Goal: Find specific page/section: Find specific page/section

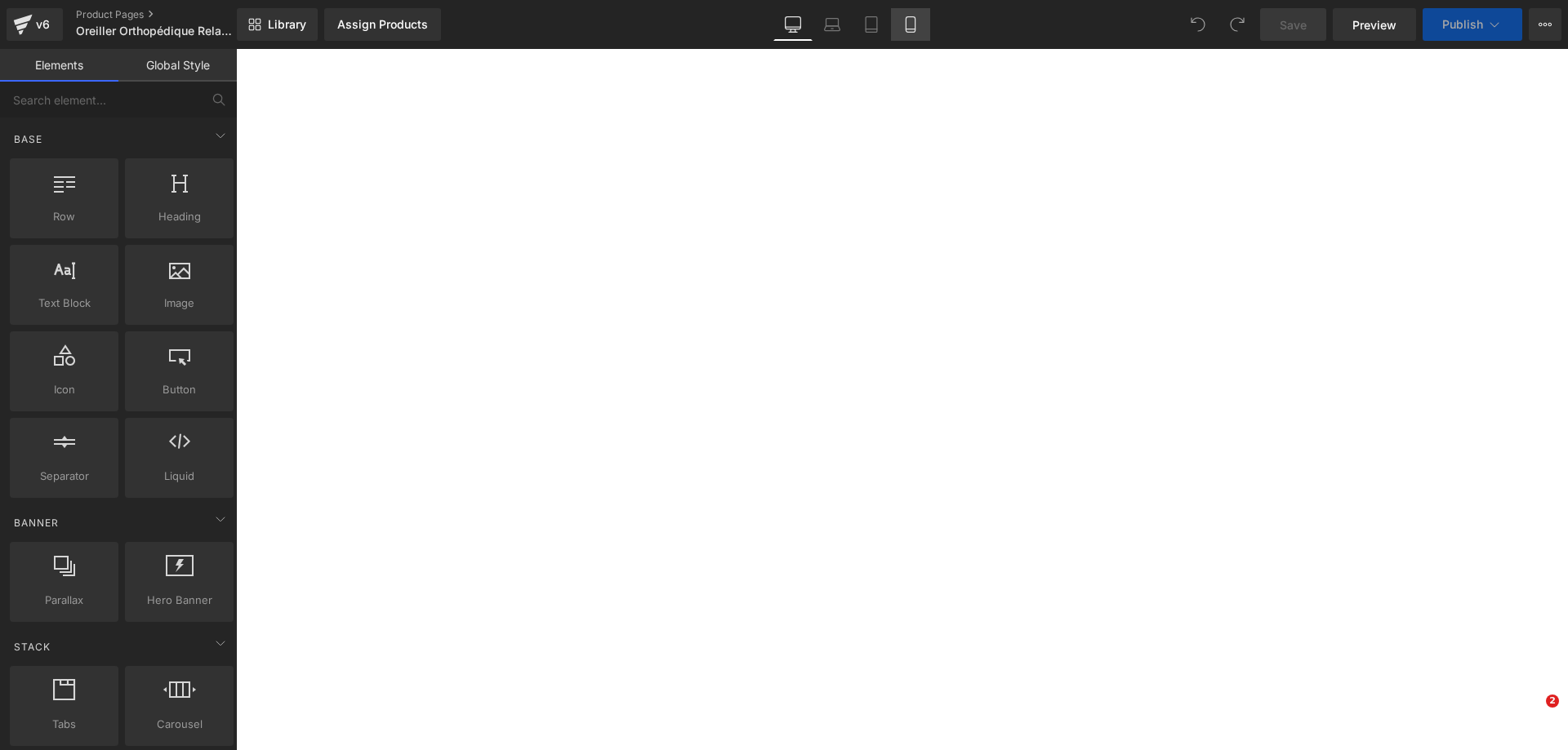
click at [910, 12] on link "Mobile" at bounding box center [911, 23] width 39 height 32
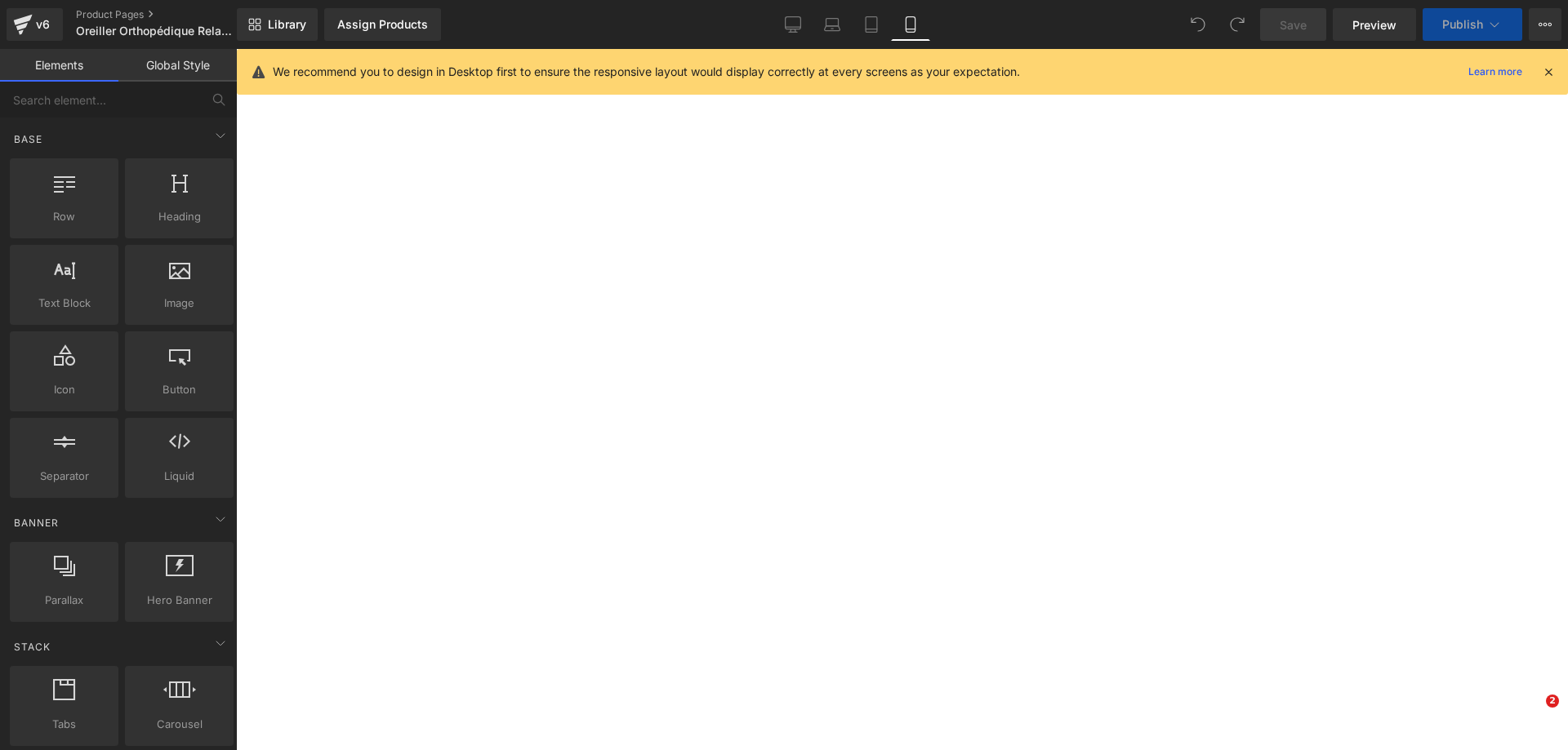
click at [910, 19] on icon at bounding box center [910, 24] width 17 height 17
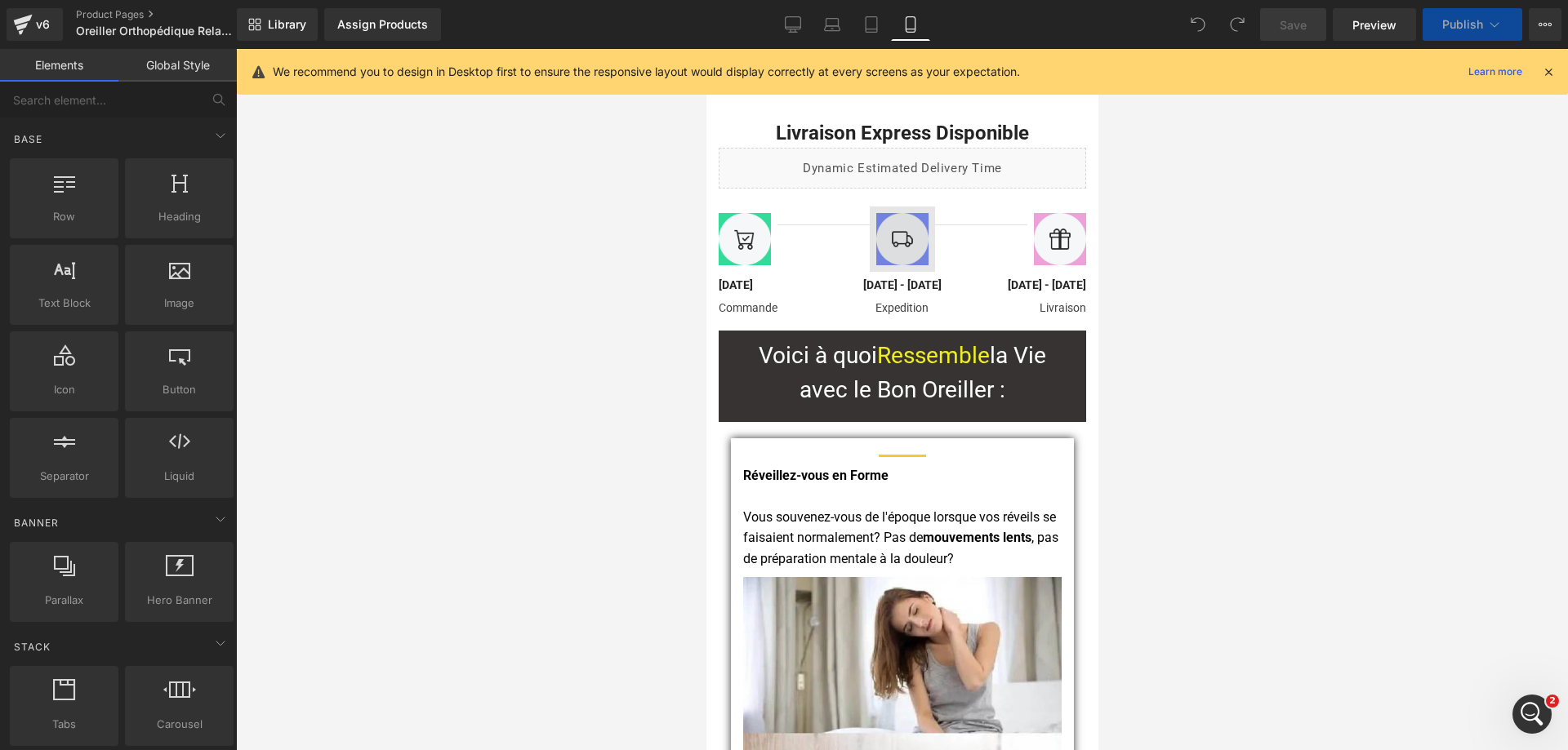
scroll to position [13060, 0]
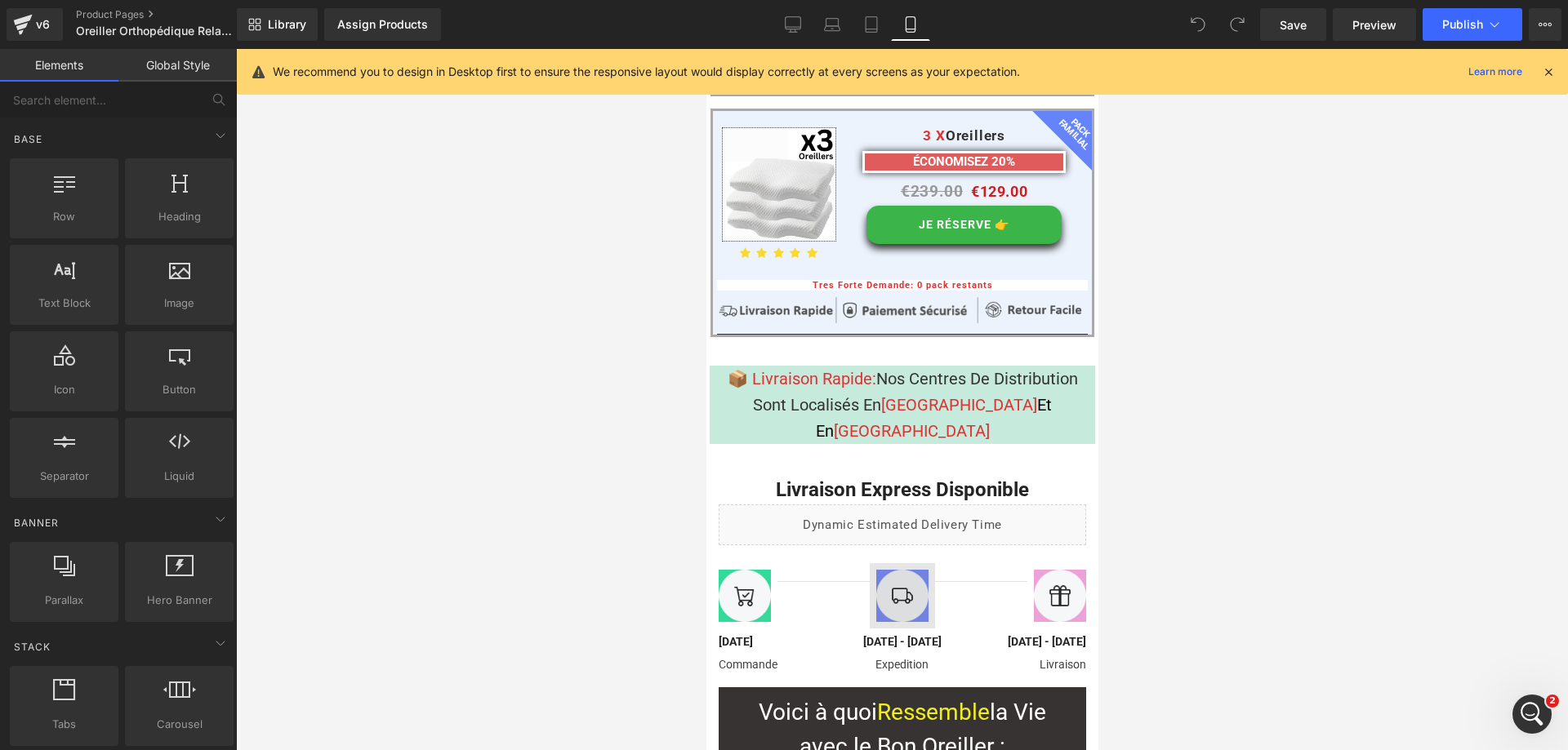
click at [808, 563] on div at bounding box center [776, 596] width 129 height 66
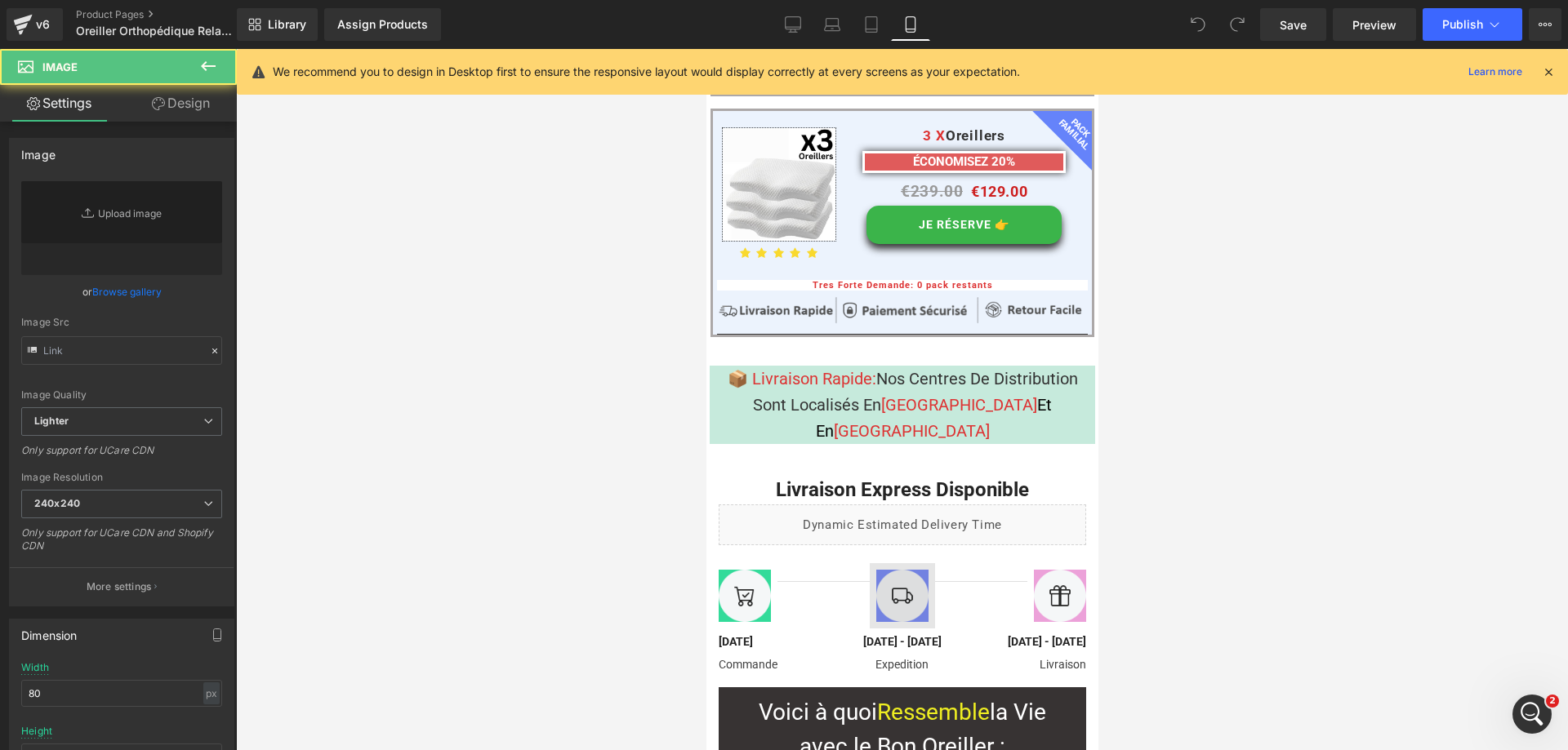
click at [898, 563] on img at bounding box center [901, 596] width 66 height 66
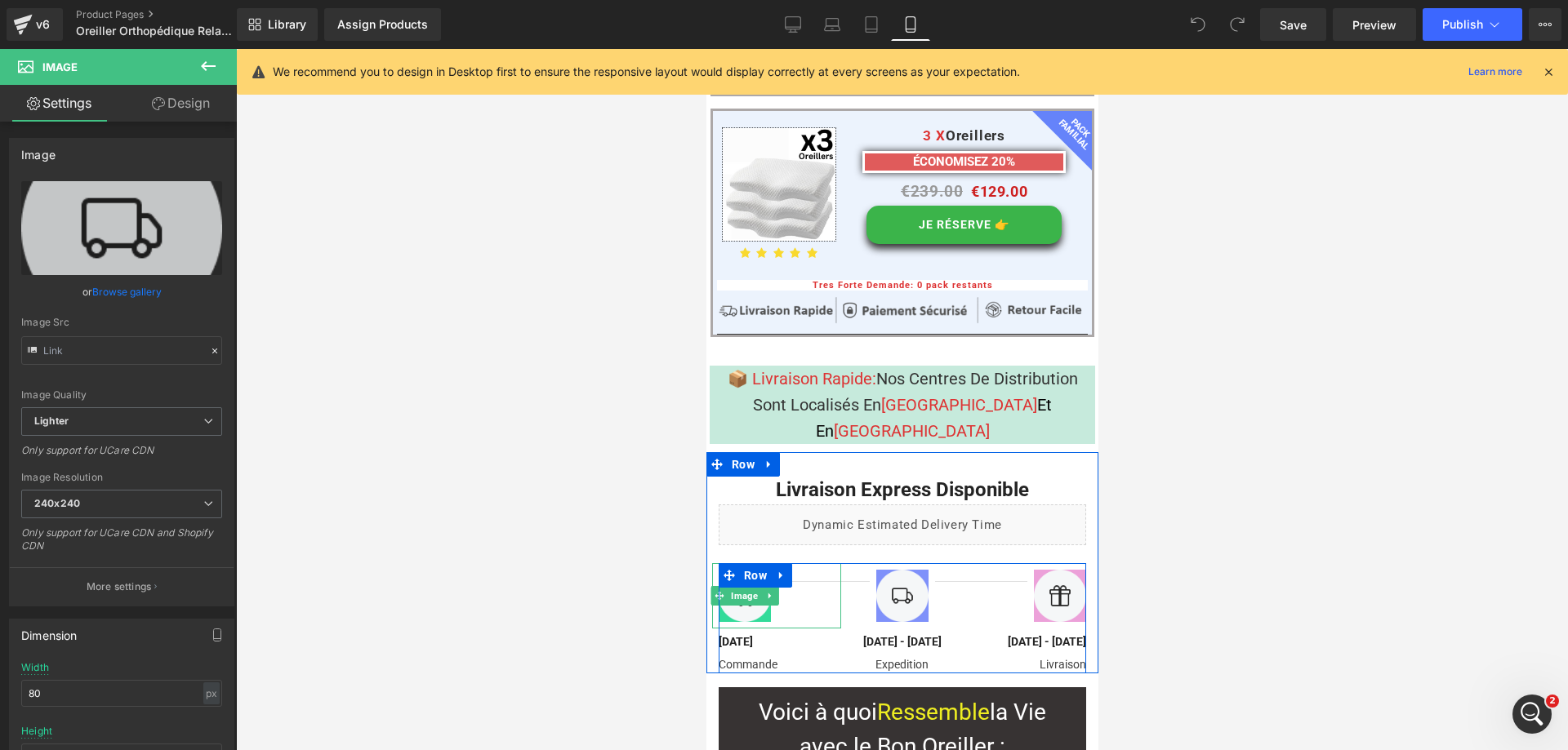
click at [822, 563] on div at bounding box center [776, 596] width 129 height 66
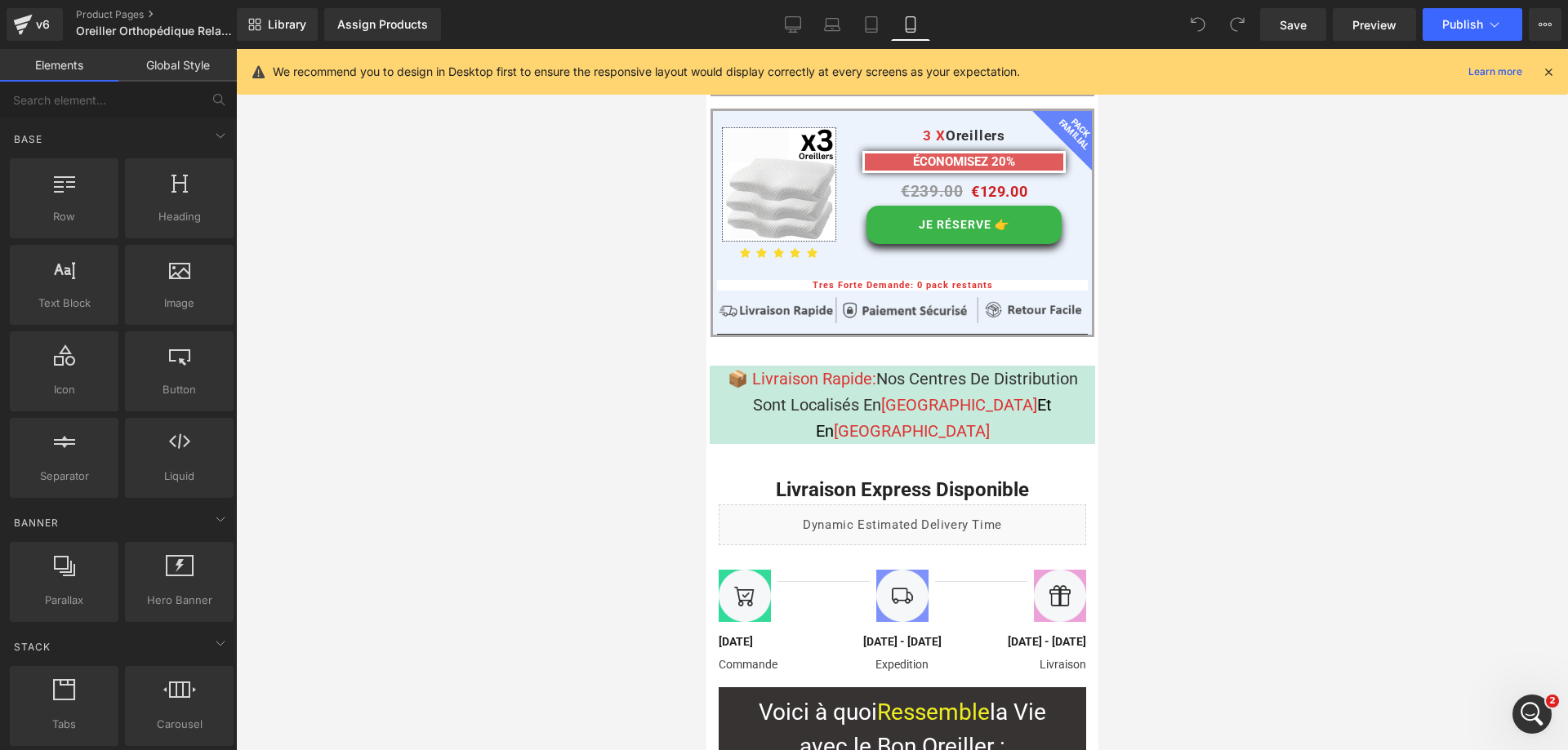
click at [1211, 442] on div at bounding box center [901, 399] width 1331 height 701
click at [784, 14] on link "Desktop" at bounding box center [793, 23] width 39 height 32
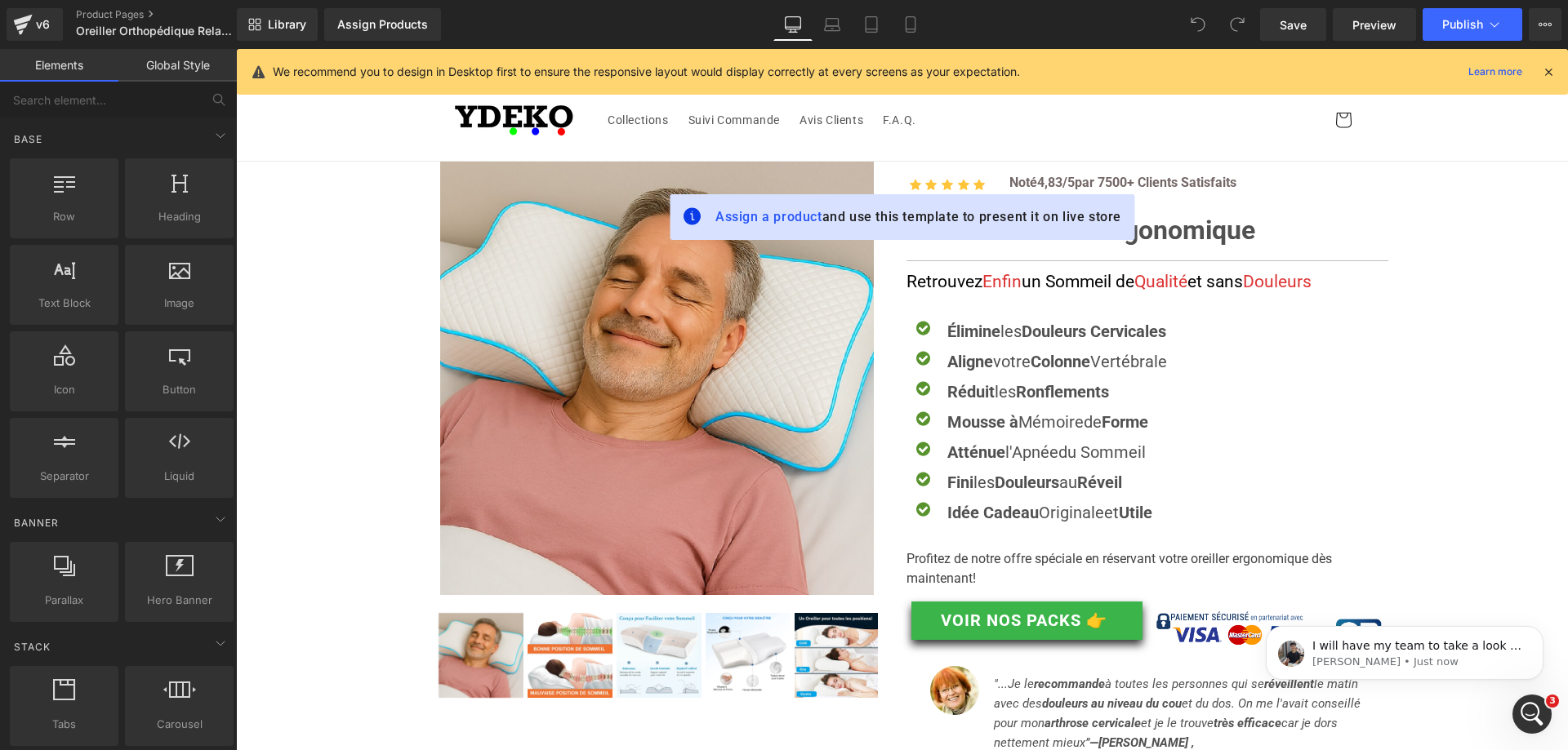
scroll to position [0, 0]
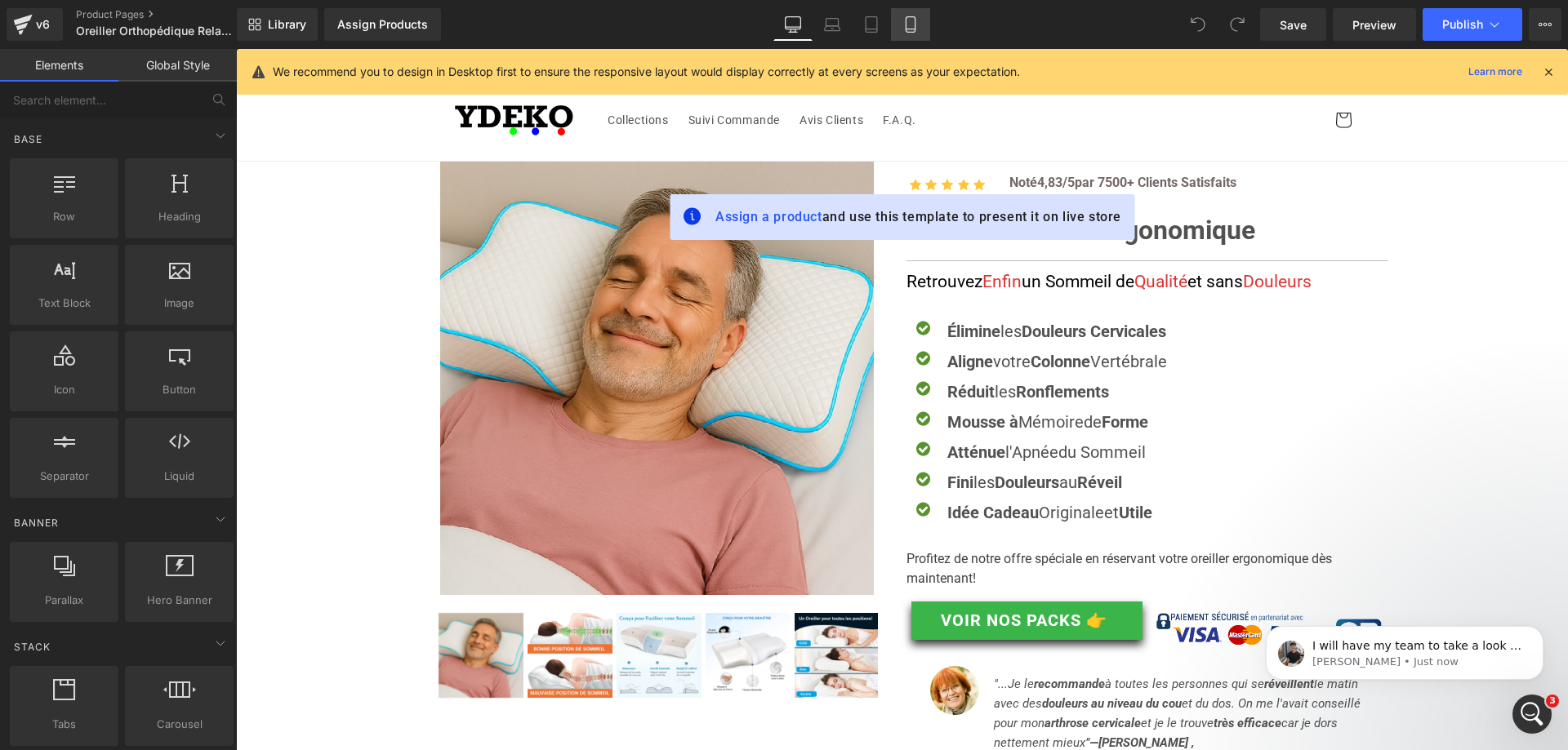
click at [907, 25] on icon at bounding box center [910, 24] width 17 height 17
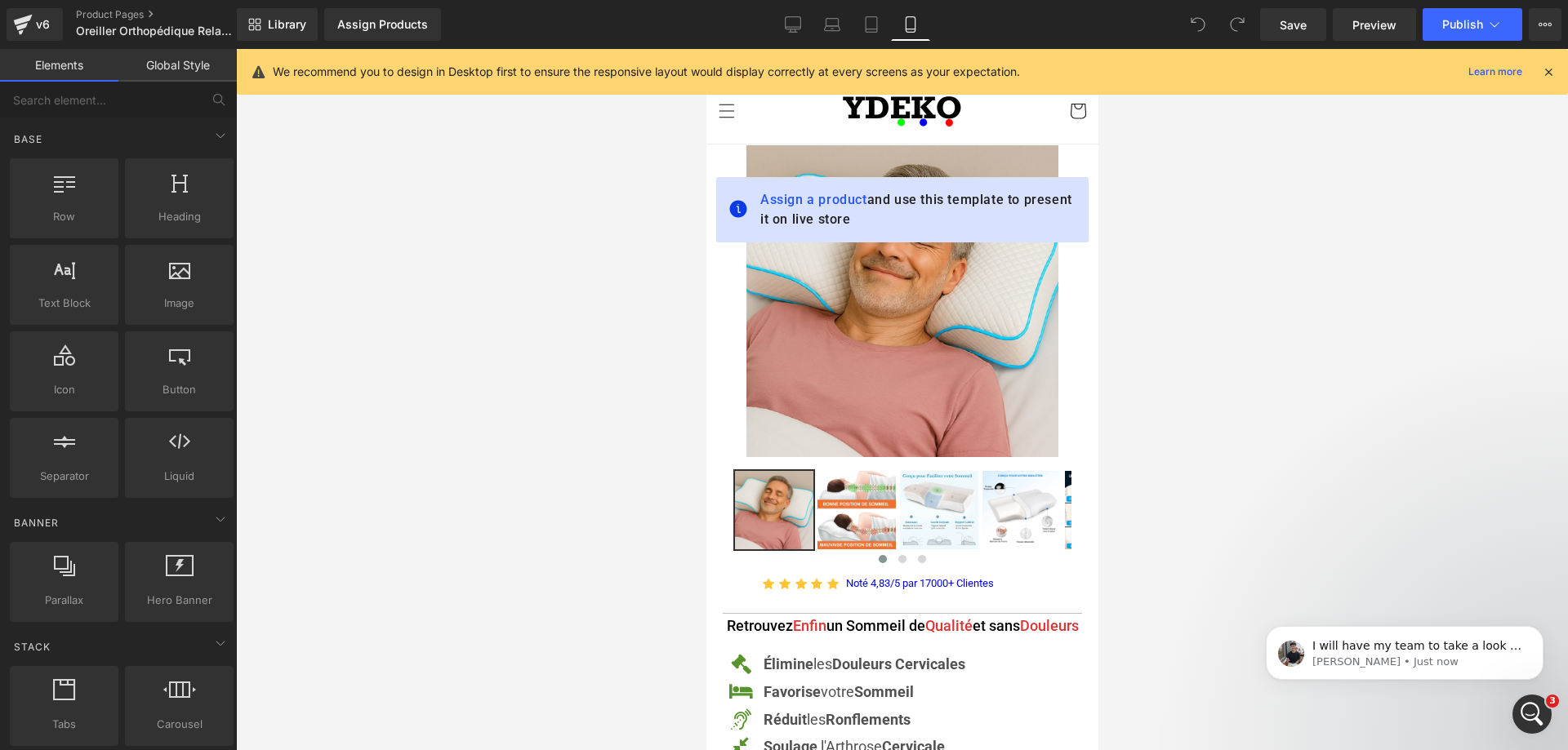
scroll to position [96, 0]
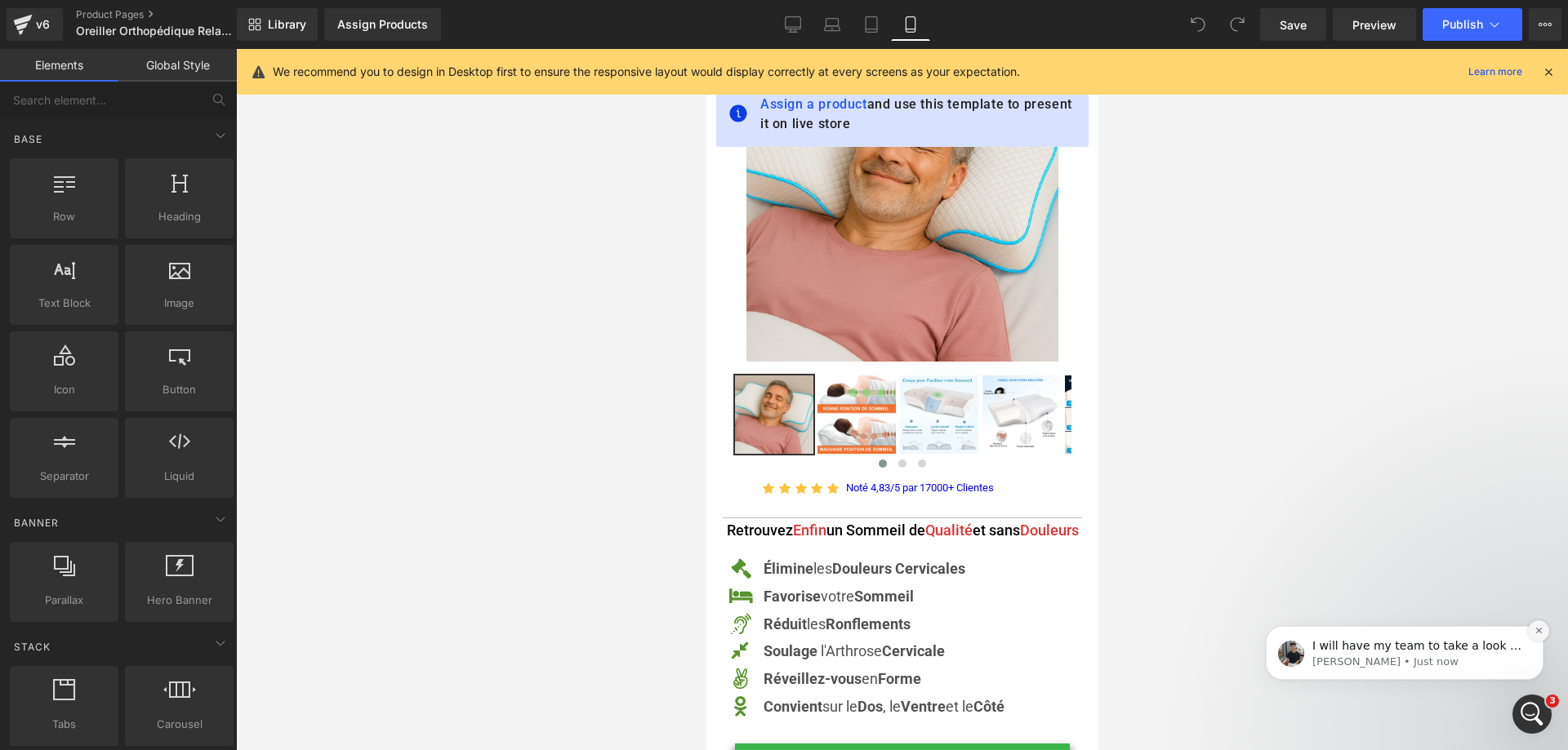
click at [1544, 630] on button "Dismiss notification" at bounding box center [1539, 631] width 22 height 22
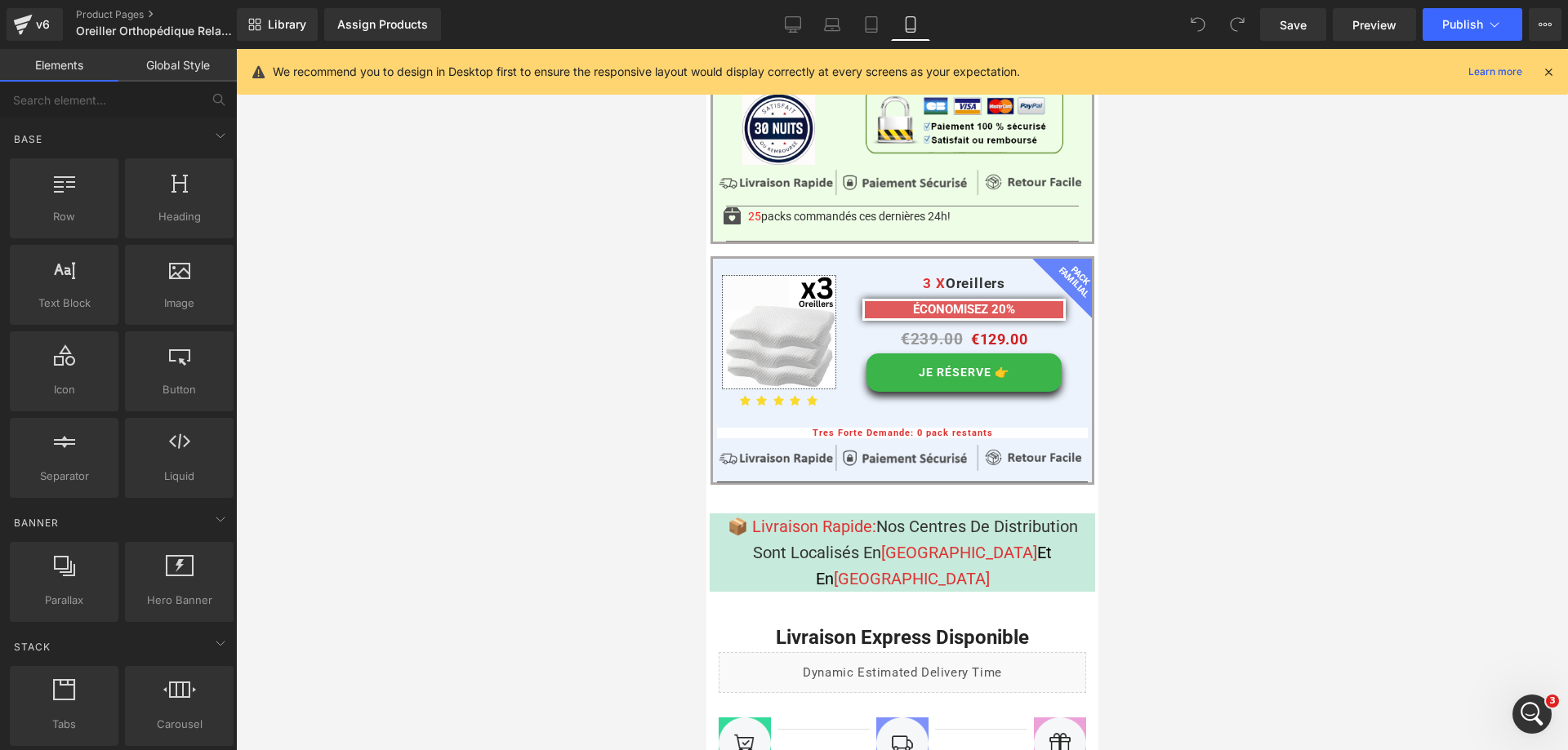
scroll to position [12910, 0]
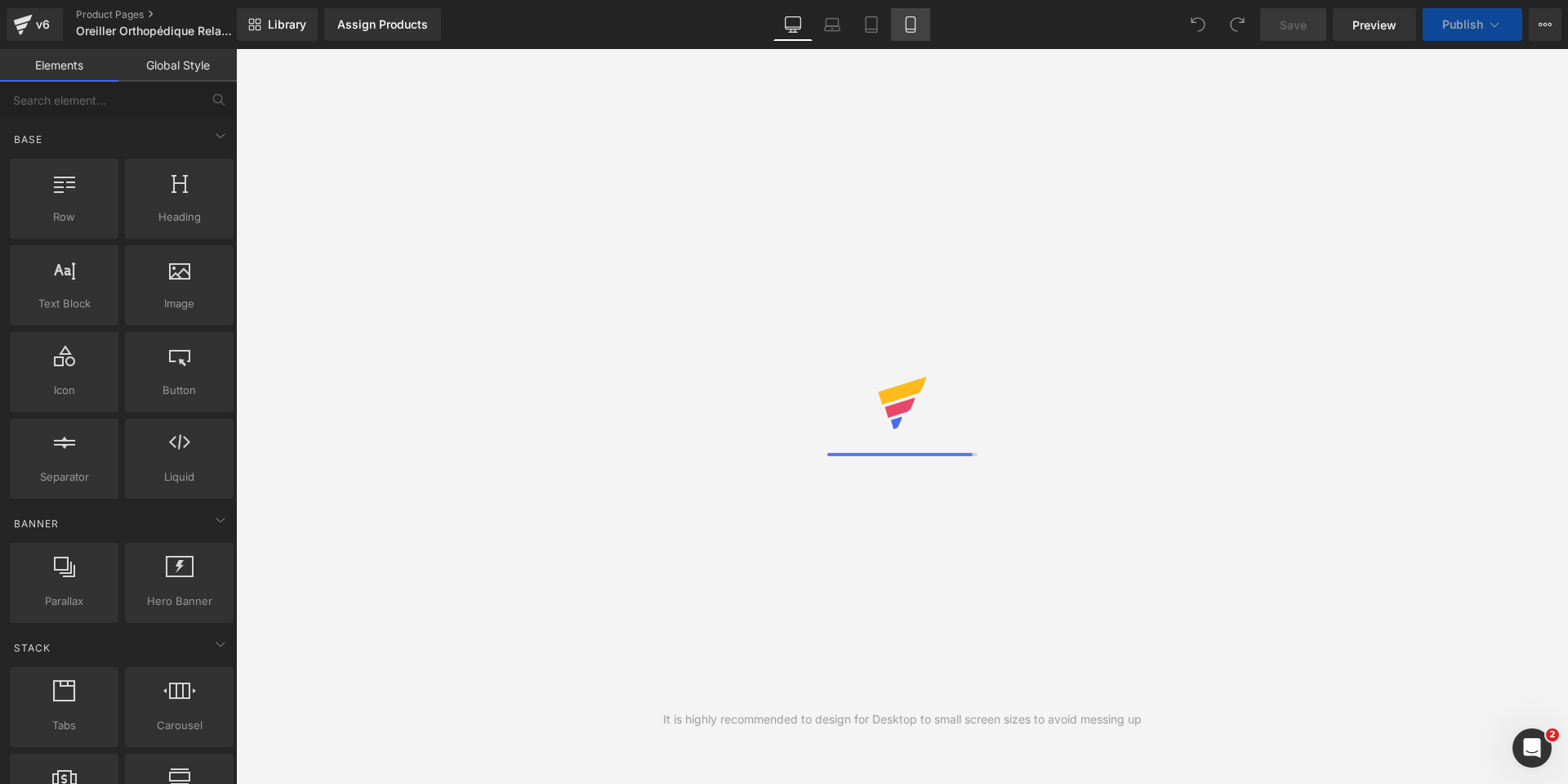
click at [914, 23] on icon at bounding box center [910, 24] width 17 height 17
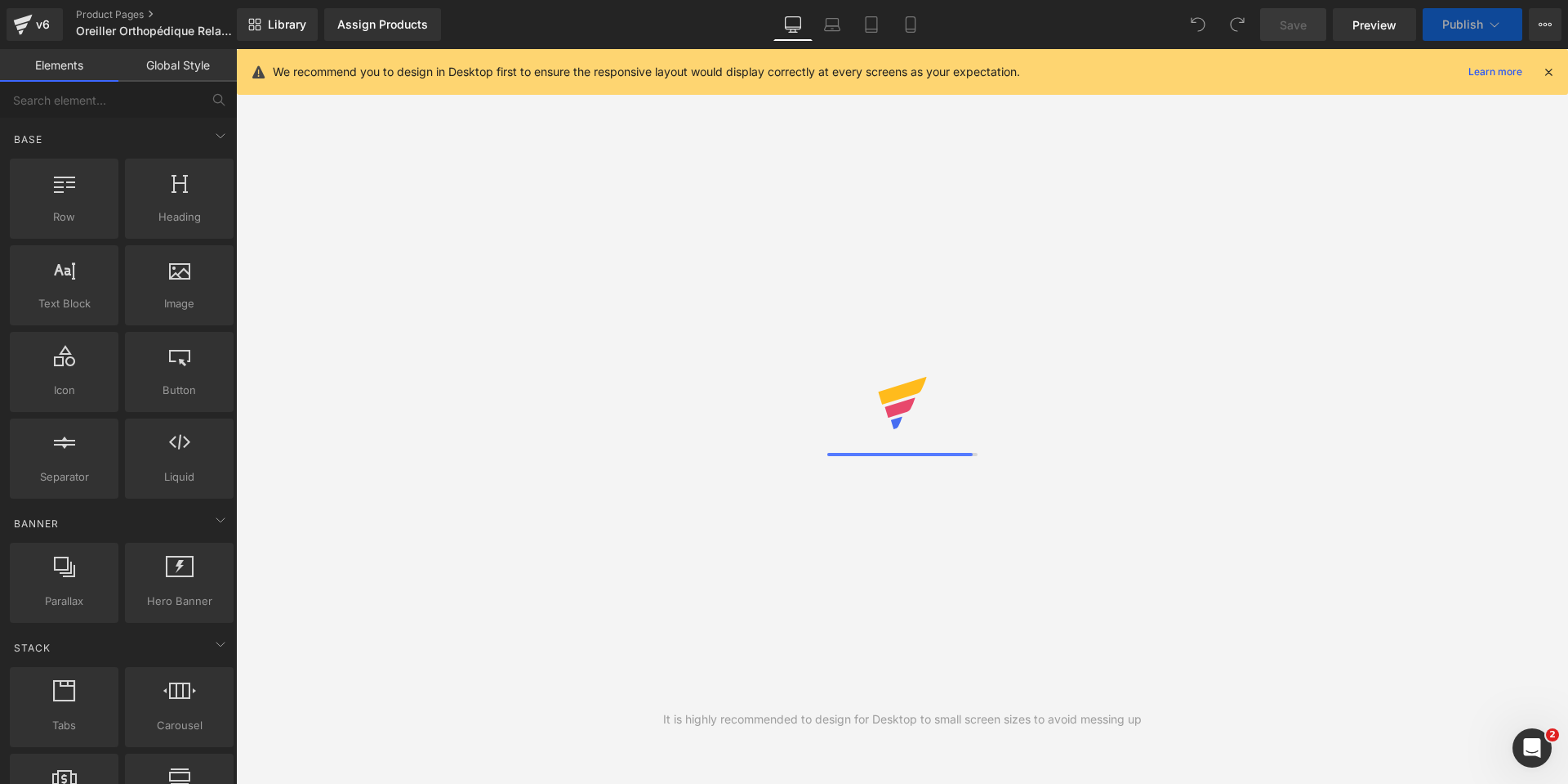
click at [1548, 74] on icon at bounding box center [1547, 71] width 15 height 15
